Goal: Book appointment/travel/reservation

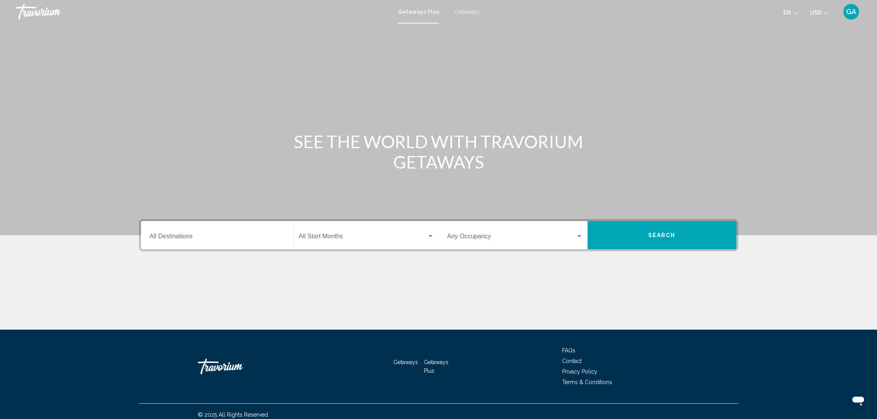
click at [168, 233] on div "Destination All Destinations" at bounding box center [218, 235] width 136 height 25
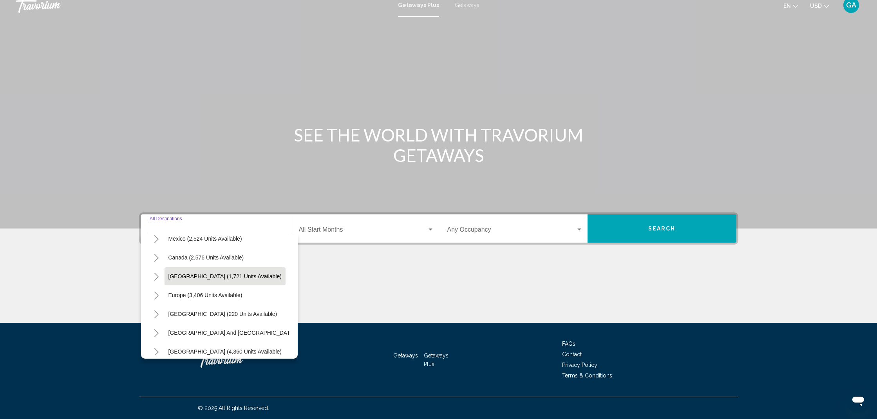
scroll to position [43, 0]
click at [189, 283] on button "[GEOGRAPHIC_DATA] (1,721 units available)" at bounding box center [225, 279] width 121 height 18
type input "**********"
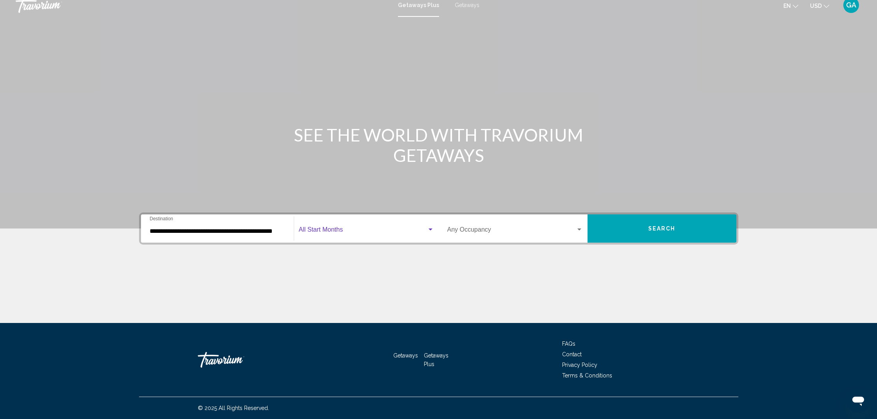
click at [330, 234] on span "Search widget" at bounding box center [363, 231] width 128 height 7
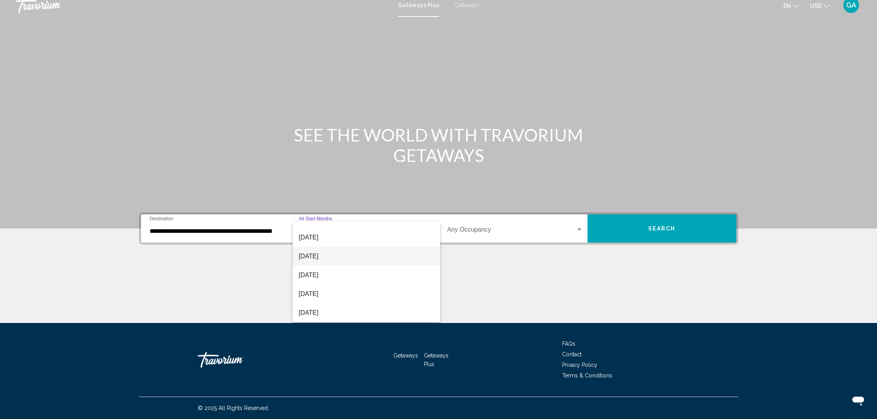
scroll to position [52, 0]
click at [312, 276] on span "[DATE]" at bounding box center [366, 273] width 135 height 19
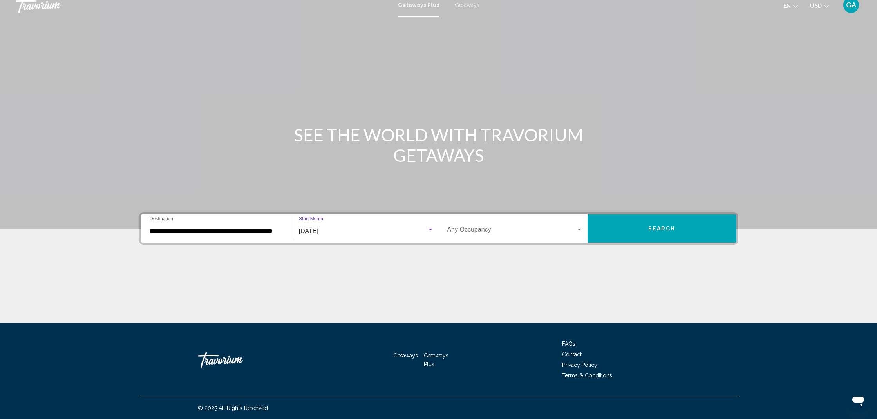
click at [489, 229] on span "Search widget" at bounding box center [512, 231] width 129 height 7
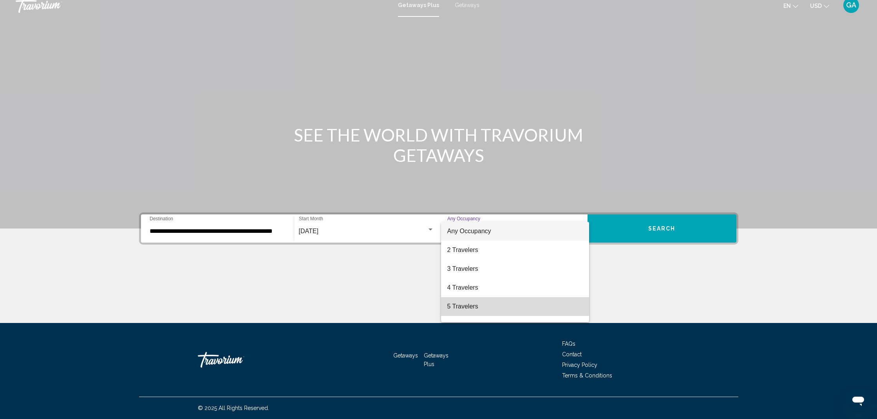
drag, startPoint x: 466, startPoint y: 304, endPoint x: 462, endPoint y: 304, distance: 3.9
click at [465, 304] on span "5 Travelers" at bounding box center [516, 306] width 136 height 19
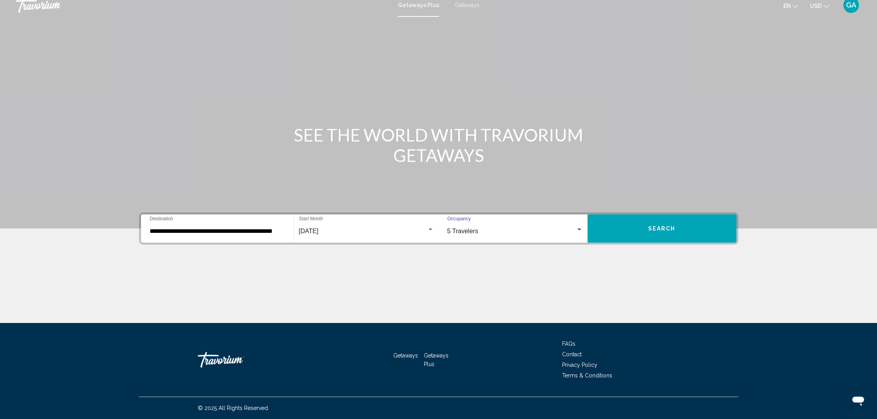
click at [634, 232] on button "Search" at bounding box center [662, 228] width 149 height 28
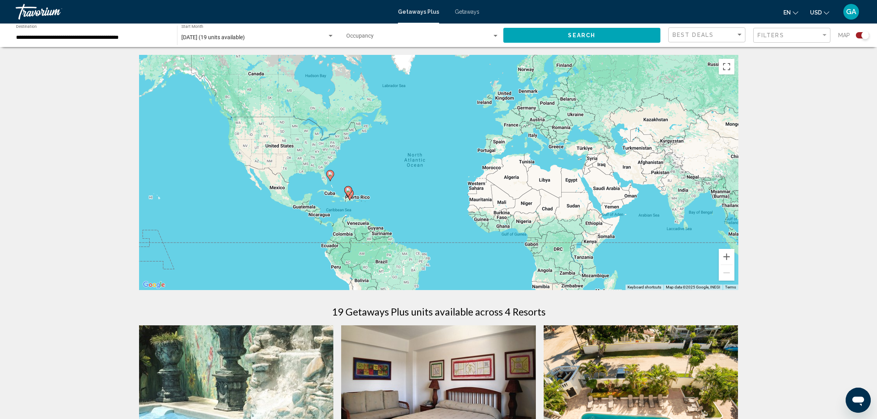
click at [348, 193] on icon "Main content" at bounding box center [347, 192] width 7 height 10
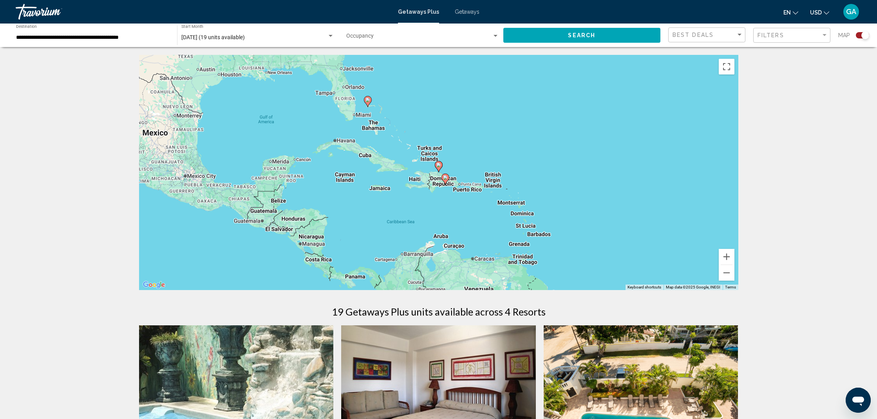
click at [445, 178] on image "Main content" at bounding box center [445, 177] width 5 height 5
type input "**********"
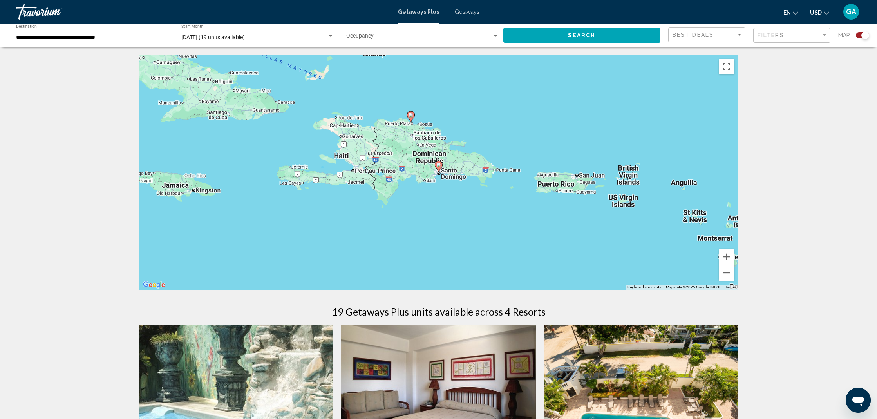
click at [413, 116] on image "Main content" at bounding box center [411, 115] width 5 height 5
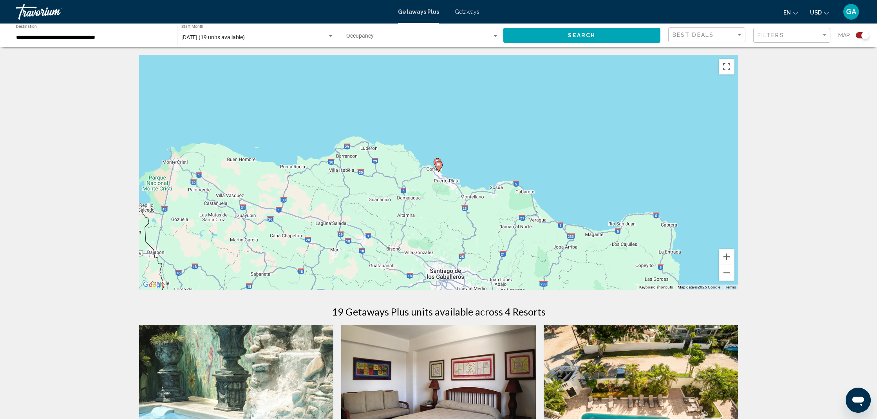
click at [438, 164] on image "Main content" at bounding box center [439, 165] width 5 height 5
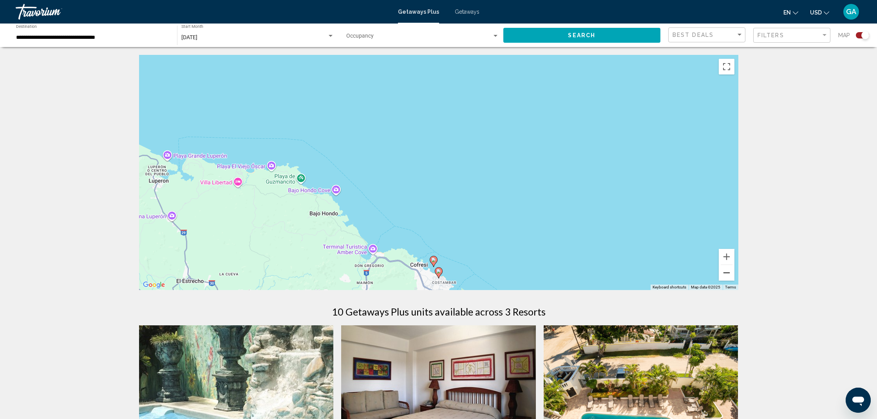
click at [728, 273] on button "Zoom out" at bounding box center [727, 273] width 16 height 16
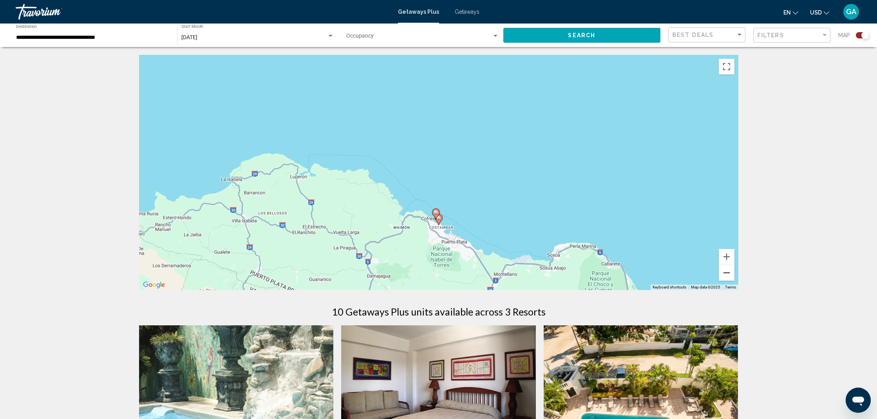
click at [728, 273] on button "Zoom out" at bounding box center [727, 273] width 16 height 16
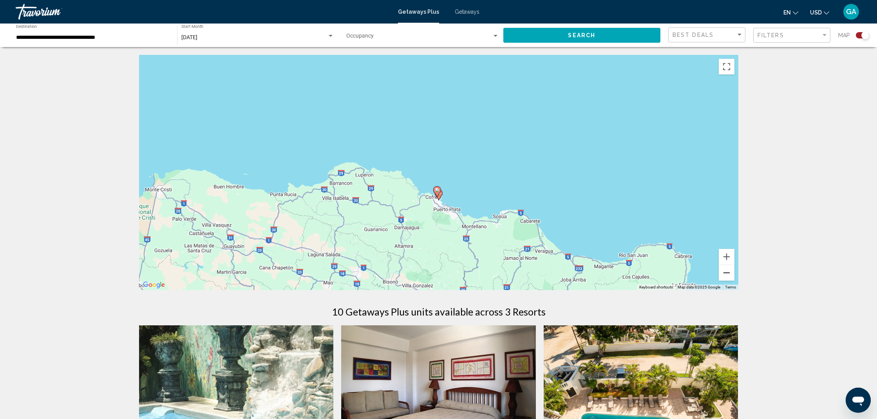
click at [728, 273] on button "Zoom out" at bounding box center [727, 273] width 16 height 16
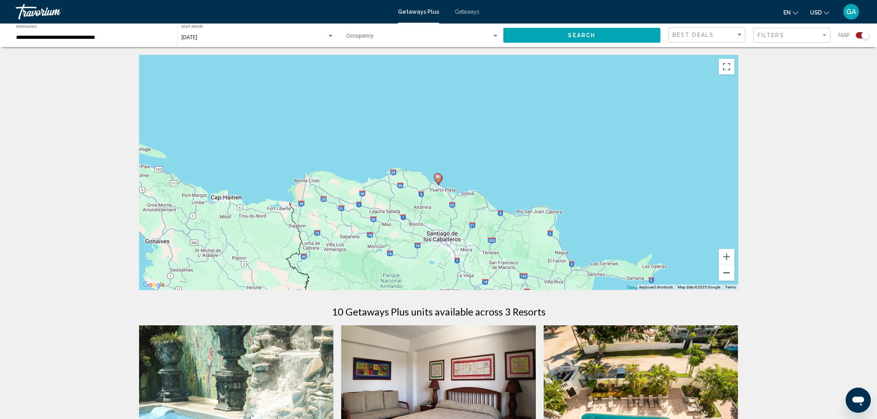
click at [728, 273] on button "Zoom out" at bounding box center [727, 273] width 16 height 16
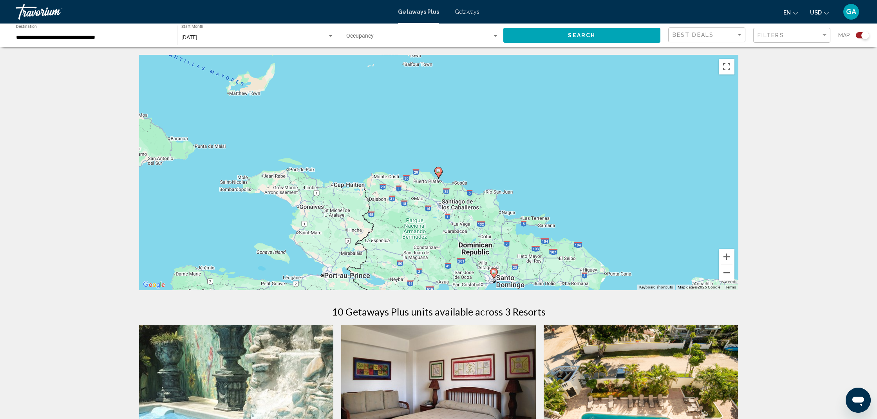
click at [728, 273] on button "Zoom out" at bounding box center [727, 273] width 16 height 16
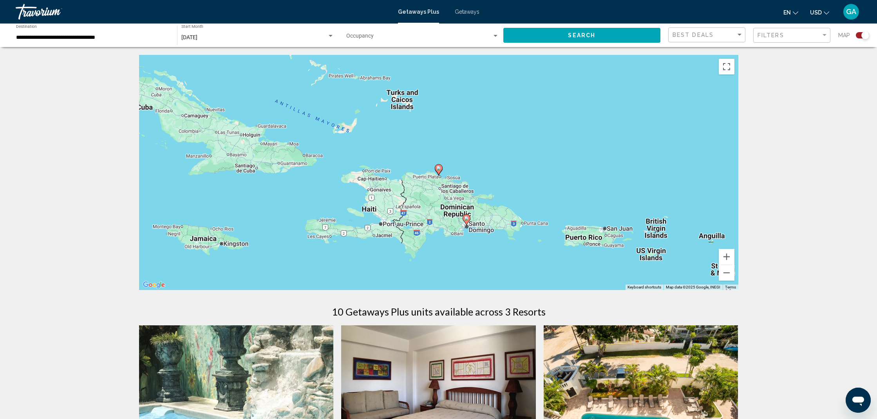
click at [469, 222] on icon "Main content" at bounding box center [467, 219] width 8 height 11
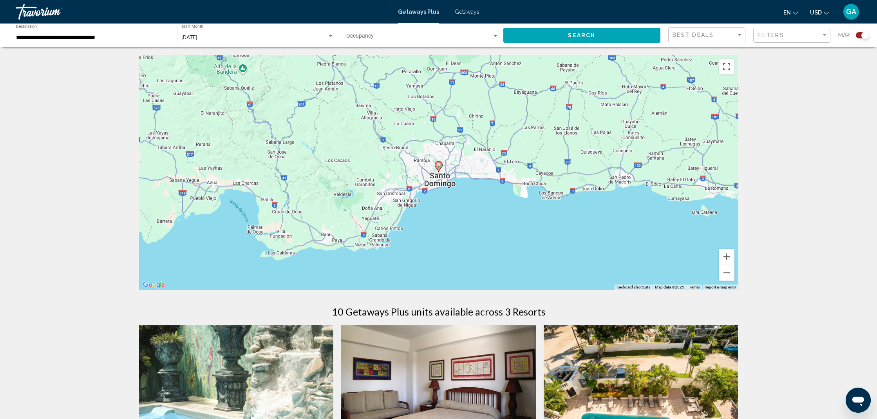
click at [441, 165] on icon "Main content" at bounding box center [438, 166] width 7 height 10
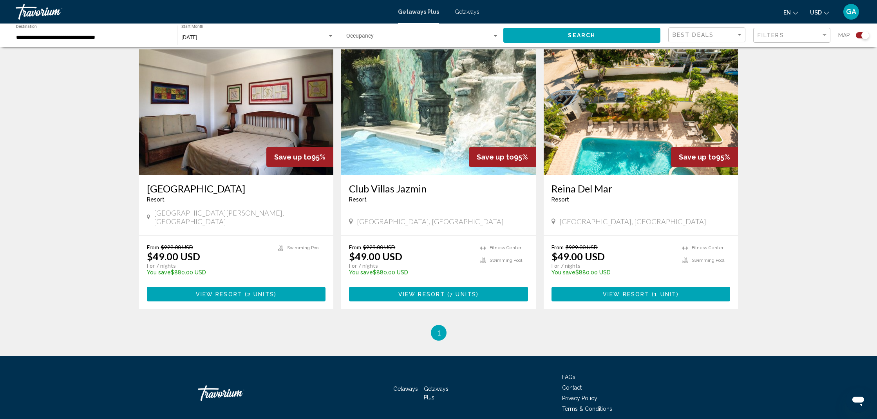
scroll to position [276, 0]
click at [415, 291] on span "View Resort" at bounding box center [422, 294] width 47 height 6
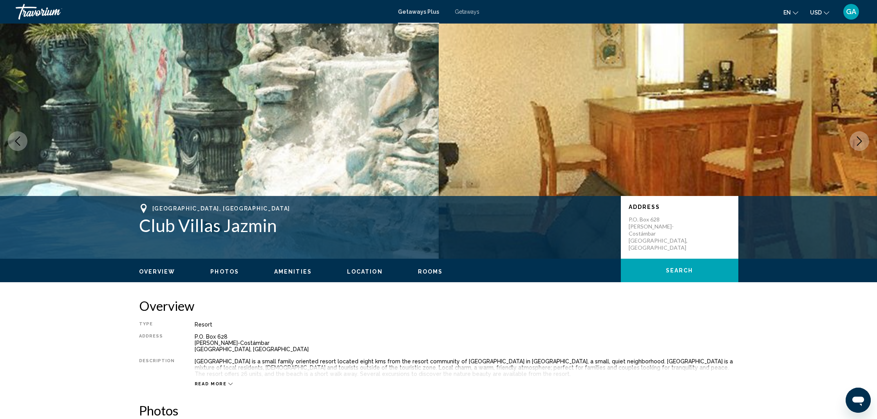
click at [863, 136] on icon "Next image" at bounding box center [859, 140] width 9 height 9
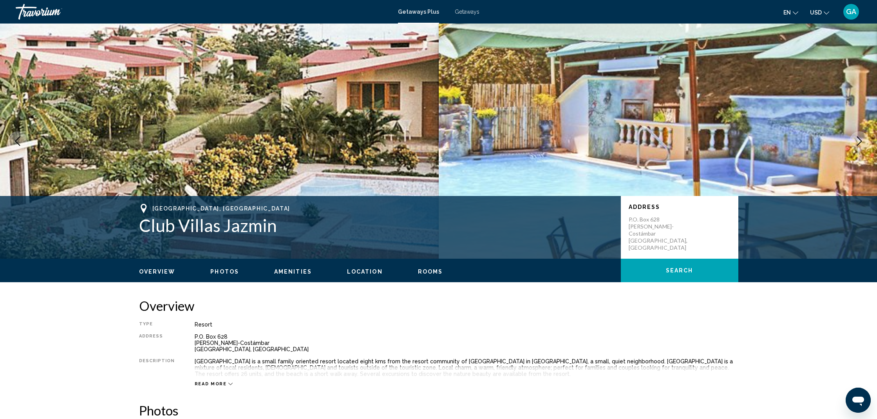
click at [863, 136] on icon "Next image" at bounding box center [859, 140] width 9 height 9
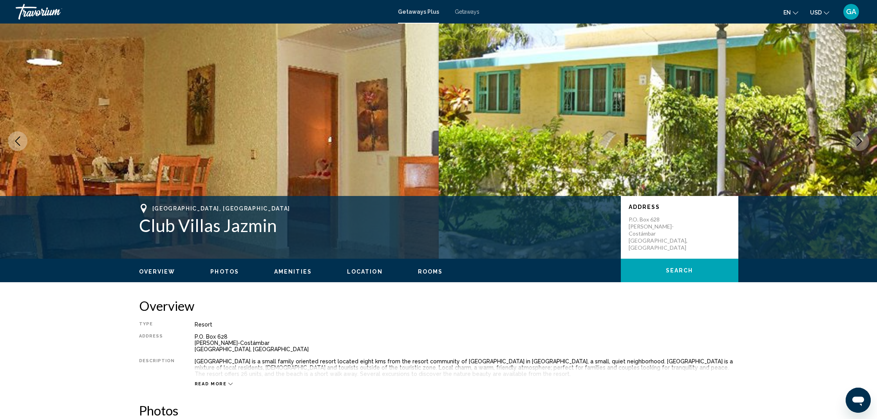
click at [863, 136] on icon "Next image" at bounding box center [859, 140] width 9 height 9
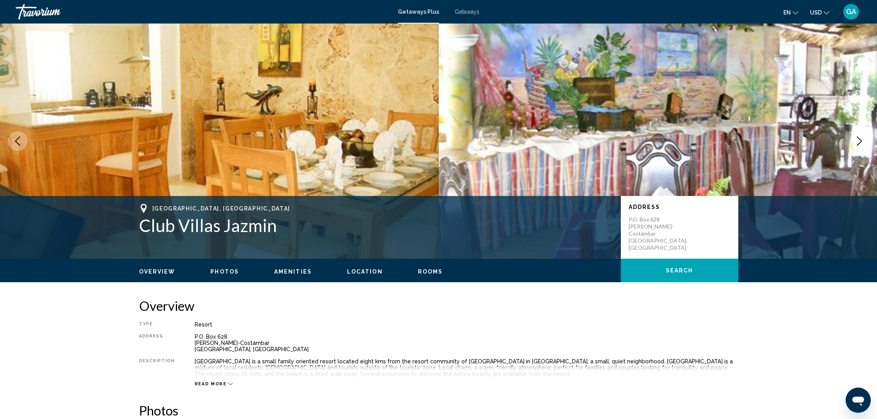
click at [863, 136] on icon "Next image" at bounding box center [859, 140] width 9 height 9
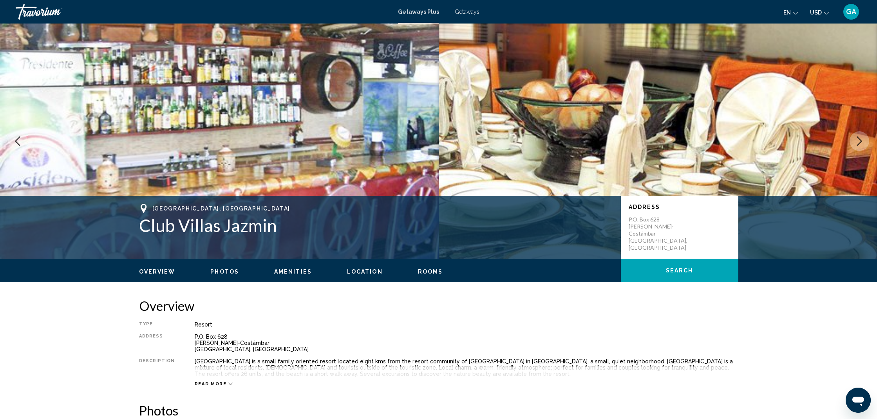
click at [863, 136] on icon "Next image" at bounding box center [859, 140] width 9 height 9
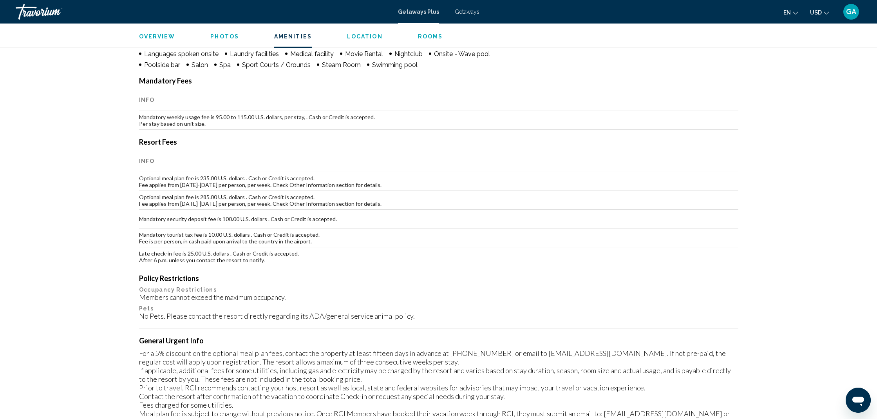
scroll to position [685, 0]
